Goal: Entertainment & Leisure: Consume media (video, audio)

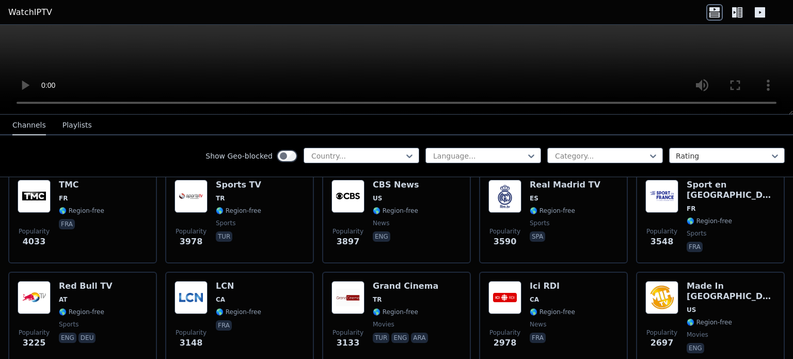
scroll to position [232, 0]
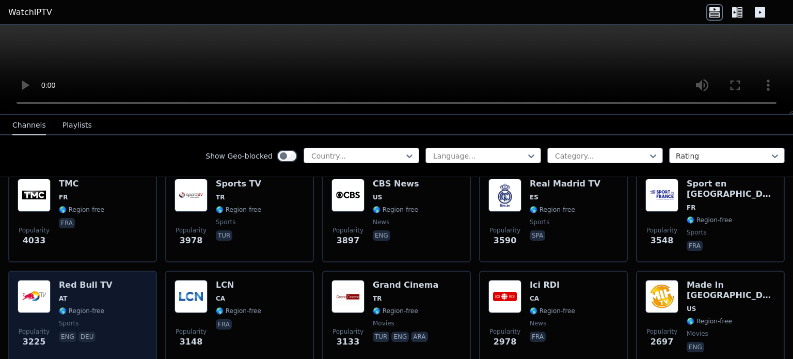
click at [84, 280] on h6 "Red Bull TV" at bounding box center [86, 285] width 54 height 10
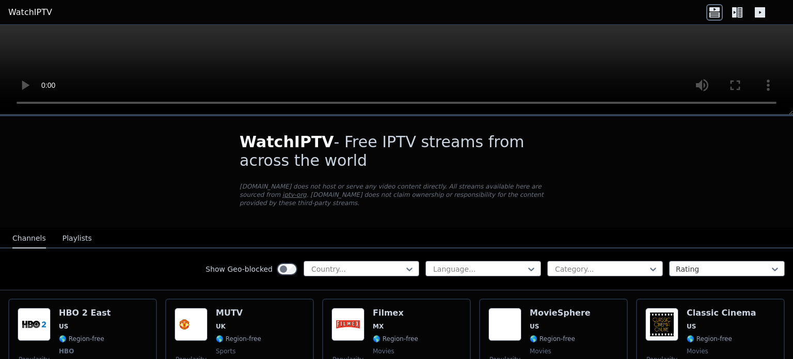
scroll to position [163, 0]
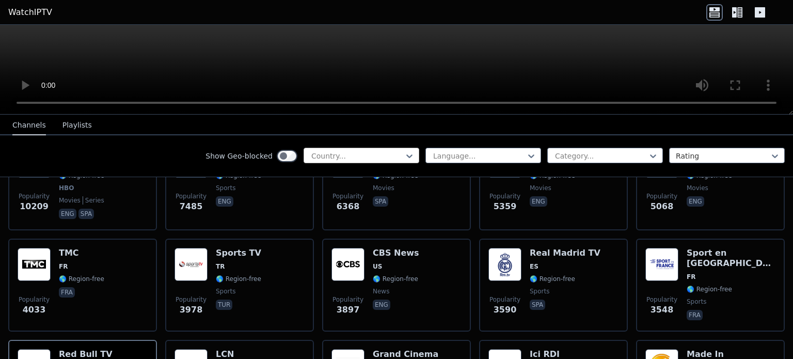
click at [376, 156] on div at bounding box center [357, 156] width 94 height 10
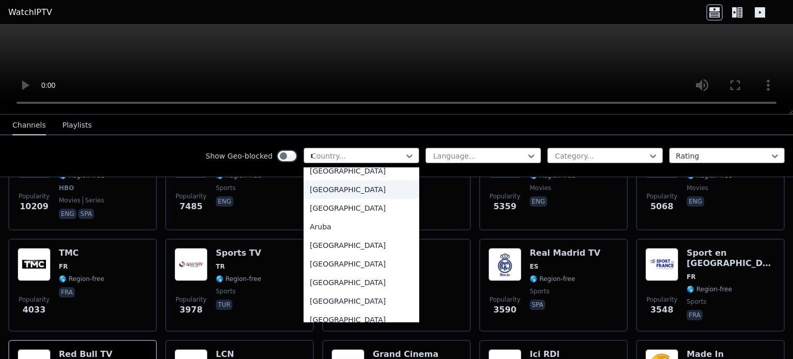
scroll to position [45, 0]
type input "**"
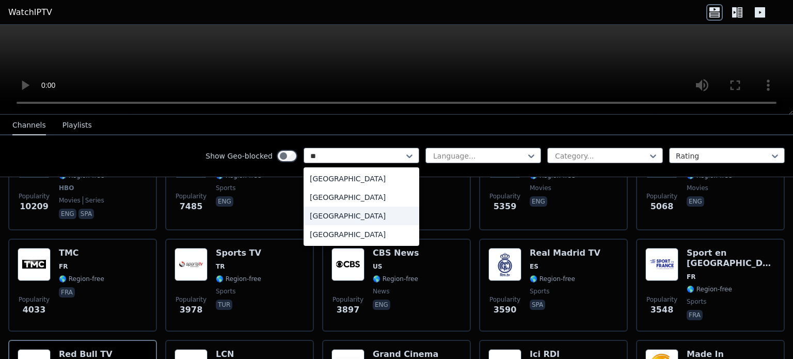
click at [310, 217] on div "[GEOGRAPHIC_DATA]" at bounding box center [362, 216] width 116 height 19
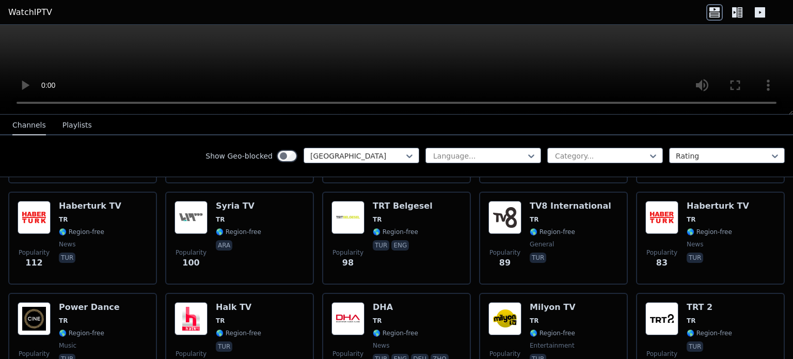
scroll to position [410, 0]
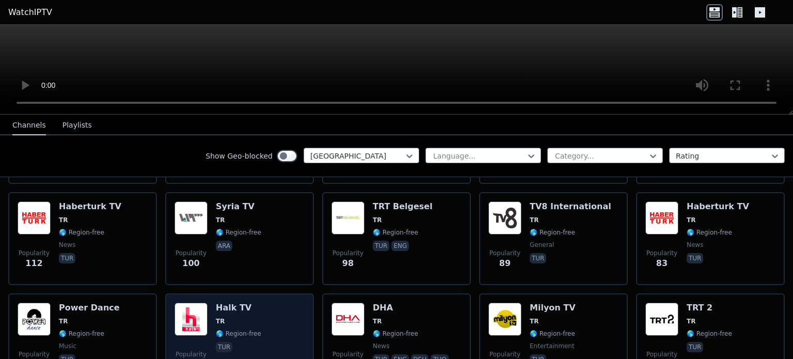
click at [213, 332] on div "Popularity 79 Halk TV TR 🌎 Region-free tur" at bounding box center [240, 340] width 130 height 74
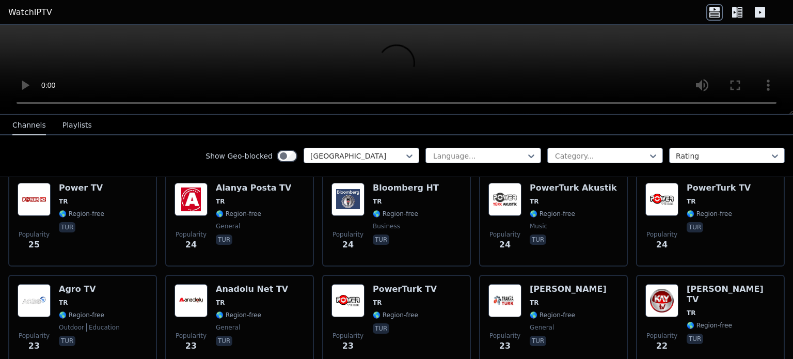
scroll to position [1543, 0]
click at [365, 64] on video at bounding box center [396, 70] width 793 height 90
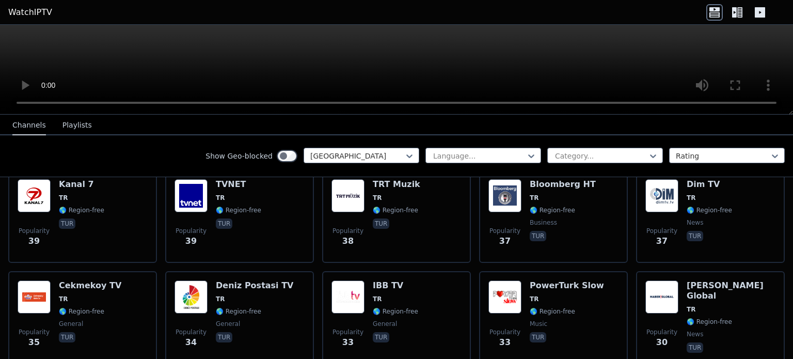
scroll to position [1039, 0]
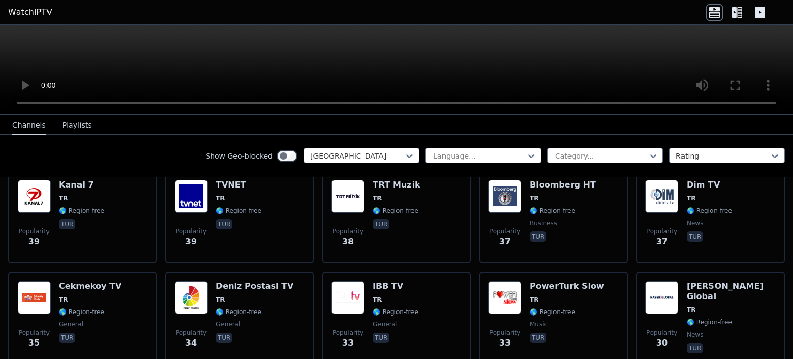
click at [403, 272] on div "Popularity 33 IBB TV TR 🌎 Region-free general tur" at bounding box center [396, 318] width 149 height 93
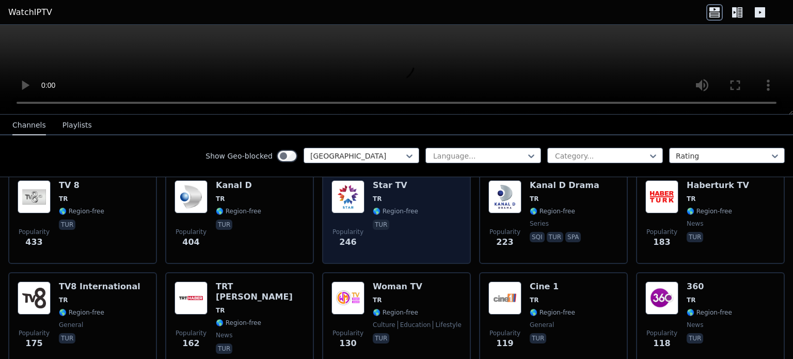
scroll to position [16, 0]
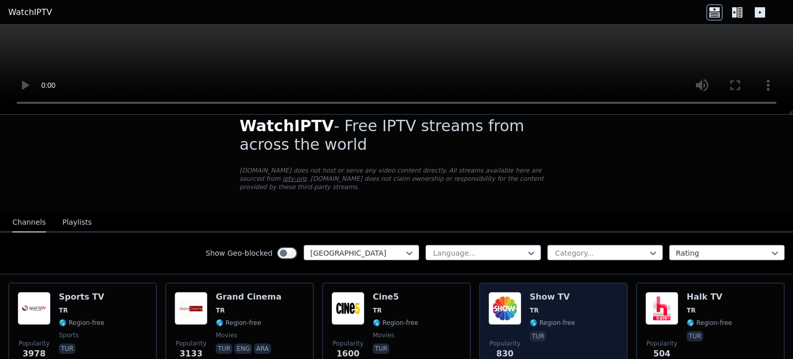
click at [511, 339] on span "Popularity 830" at bounding box center [505, 349] width 33 height 33
click at [531, 319] on span "🌎 Region-free" at bounding box center [552, 323] width 45 height 8
click at [518, 326] on div "Popularity 830 Show TV TR 🌎 Region-free tur" at bounding box center [554, 329] width 130 height 74
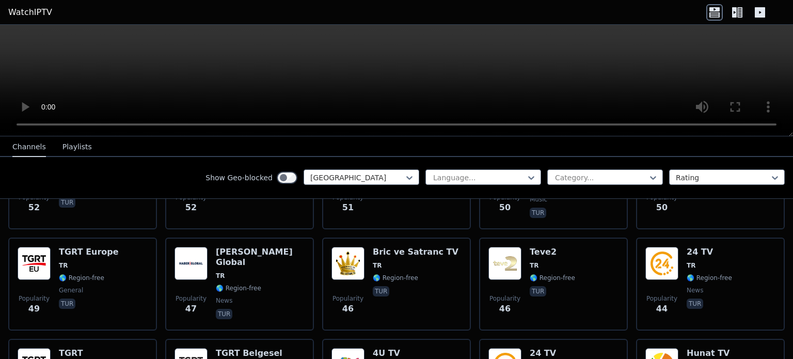
scroll to position [851, 0]
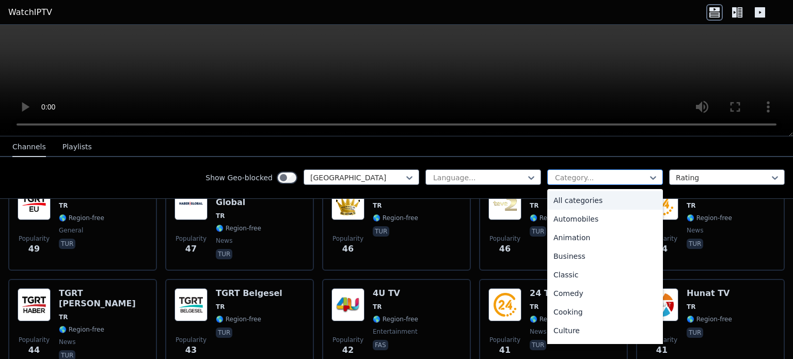
click at [556, 175] on div at bounding box center [601, 178] width 94 height 10
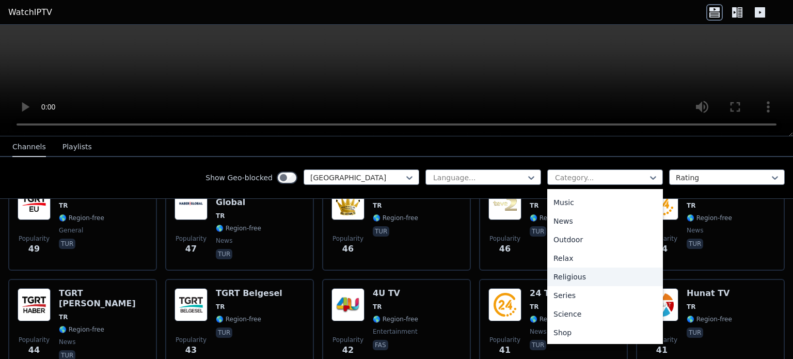
scroll to position [318, 0]
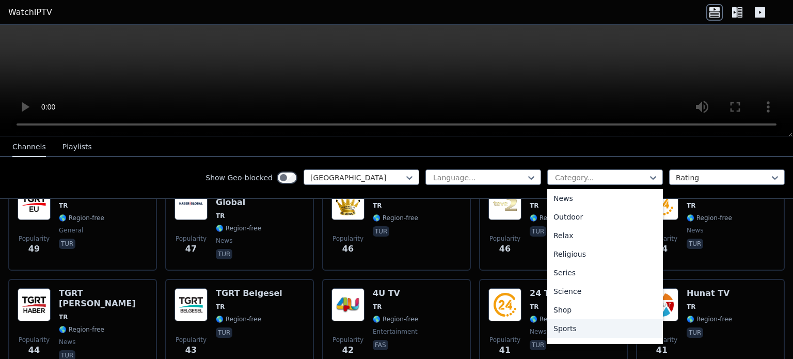
click at [566, 323] on div "Sports" at bounding box center [606, 328] width 116 height 19
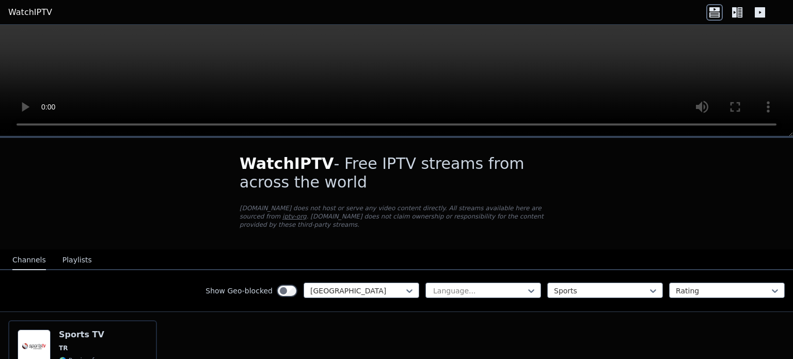
scroll to position [88, 0]
